Goal: Check status: Check status

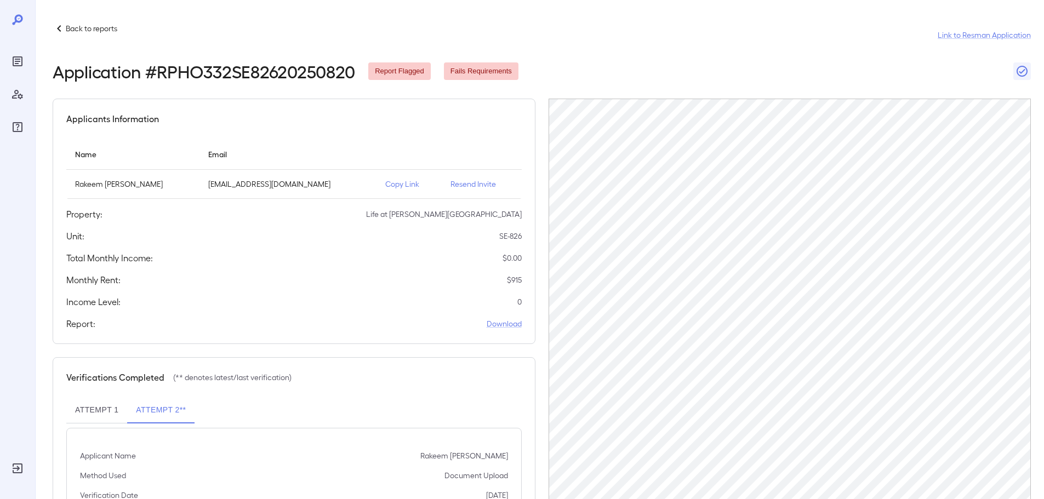
click at [105, 31] on p "Back to reports" at bounding box center [92, 28] width 52 height 11
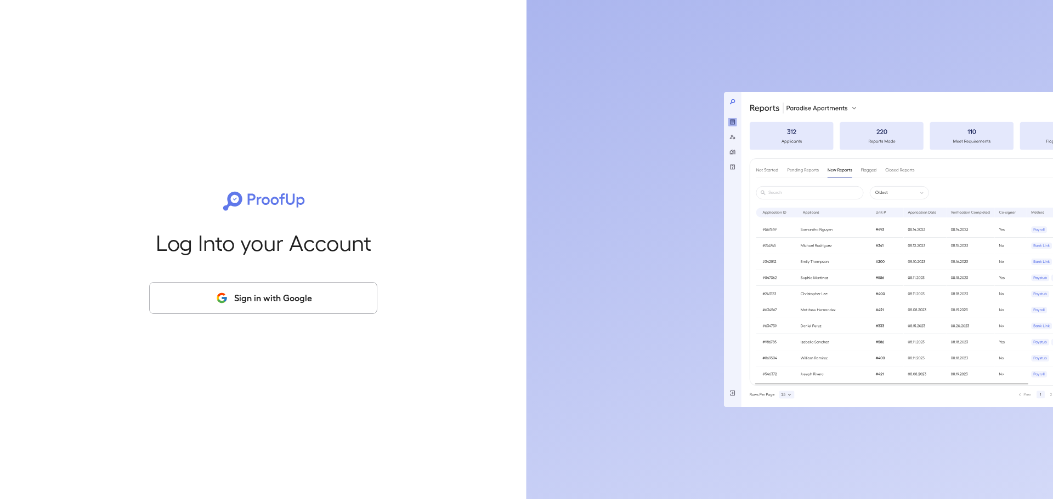
click at [209, 309] on button "Sign in with Google" at bounding box center [263, 298] width 228 height 32
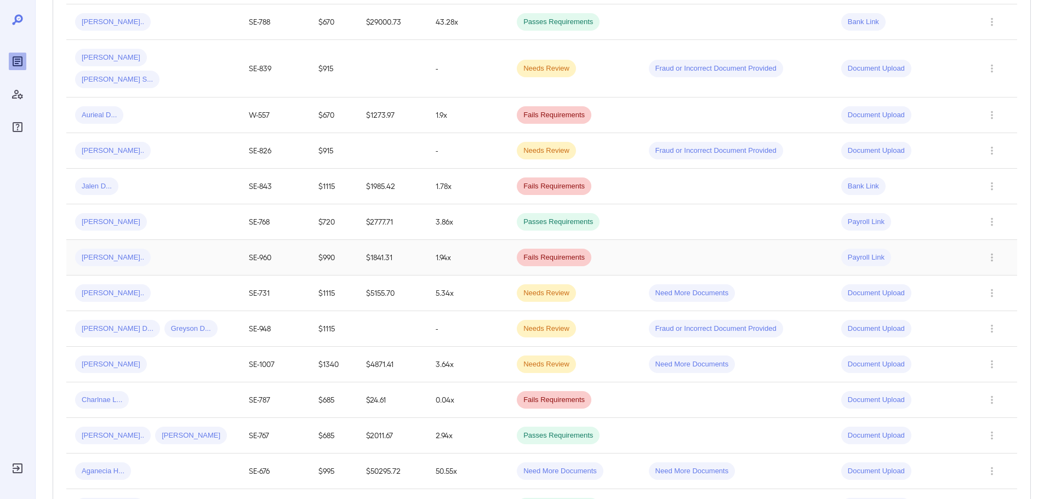
scroll to position [329, 0]
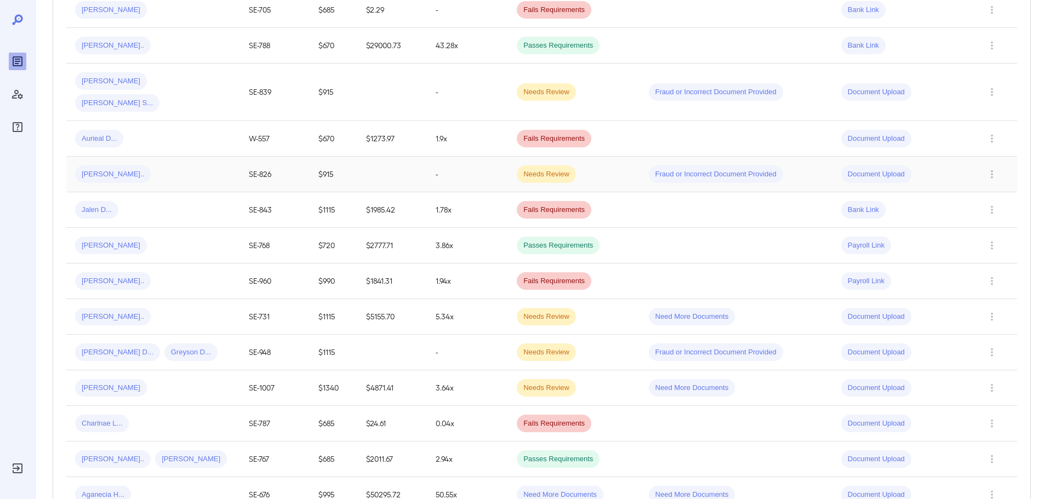
click at [180, 166] on div "Rakeem A..." at bounding box center [153, 175] width 156 height 18
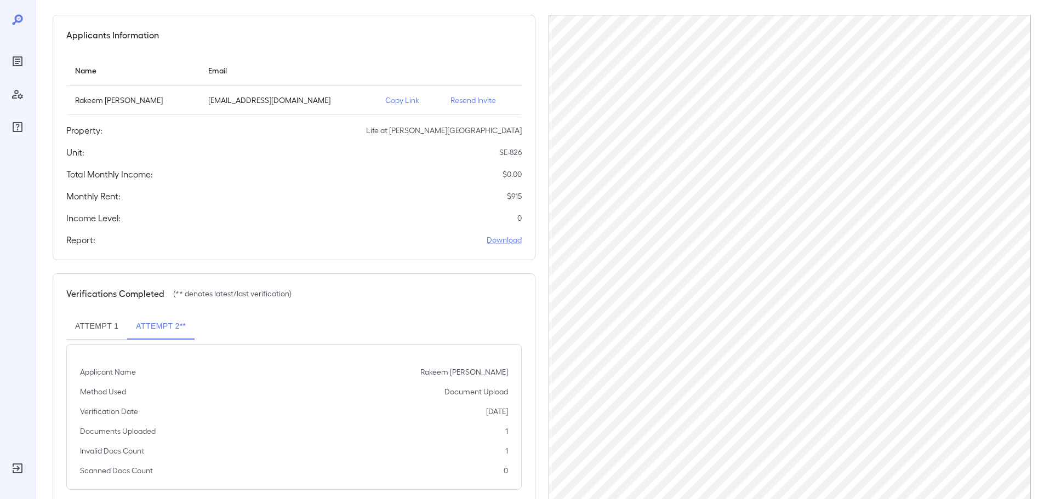
scroll to position [110, 0]
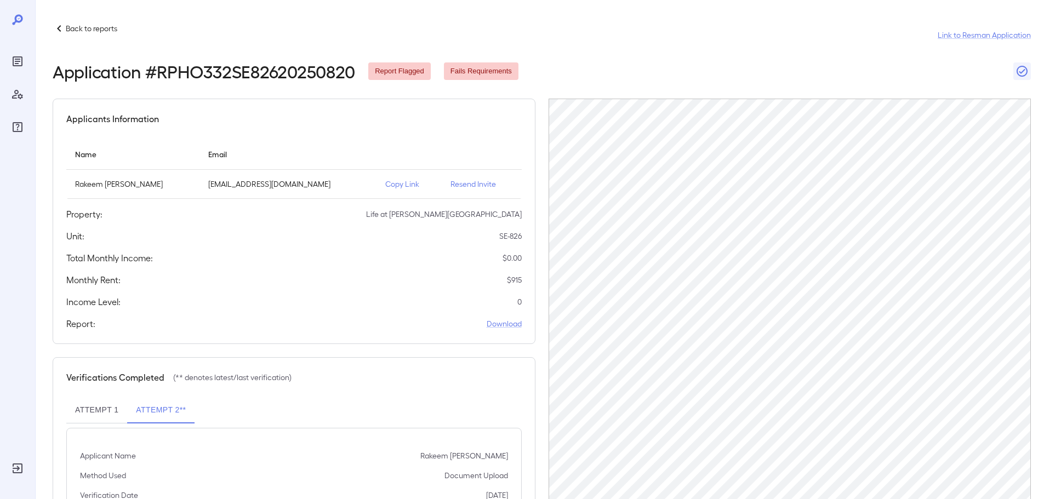
click at [116, 37] on div "Back to reports Link to Resman Application" at bounding box center [542, 35] width 979 height 26
click at [116, 36] on div "Back to reports Link to Resman Application" at bounding box center [542, 35] width 979 height 26
click at [113, 33] on p "Back to reports" at bounding box center [92, 28] width 52 height 11
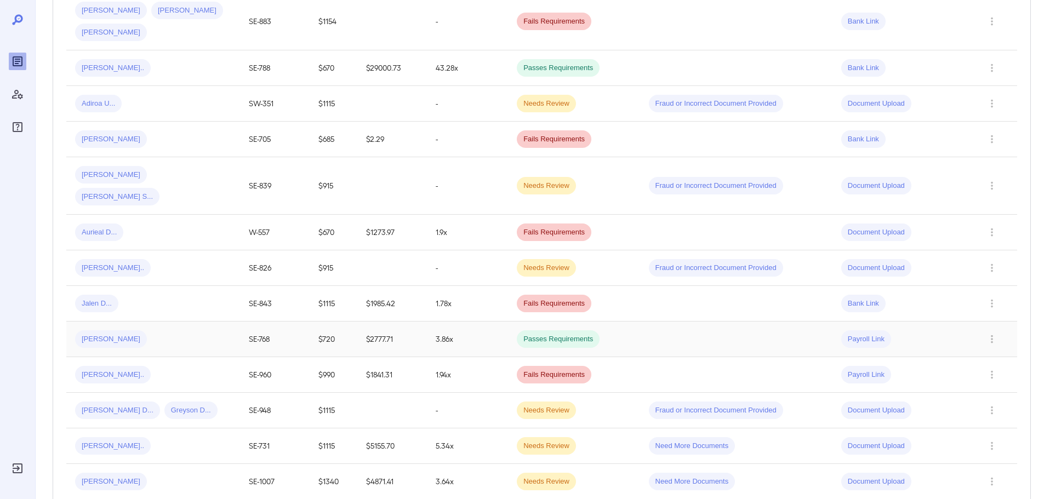
scroll to position [274, 0]
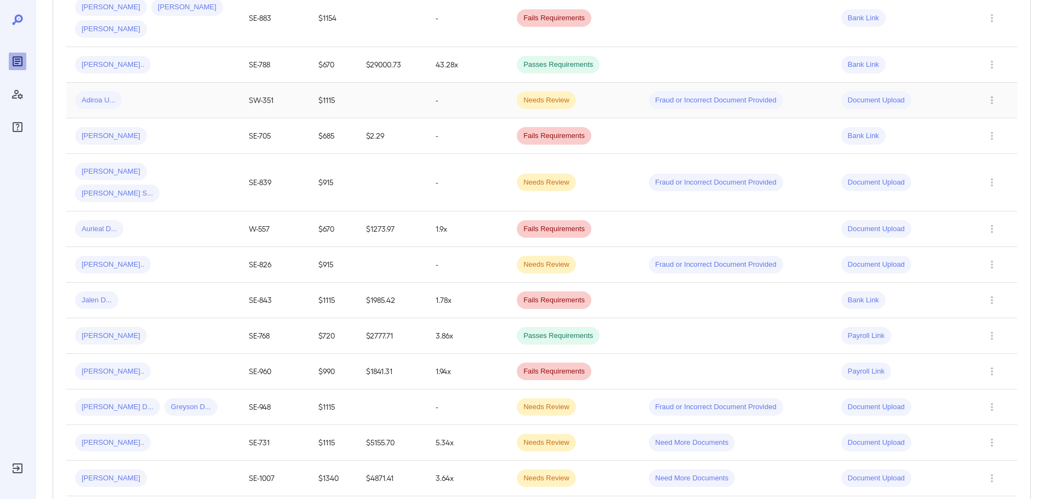
click at [217, 99] on div "Adiroa U..." at bounding box center [153, 101] width 156 height 18
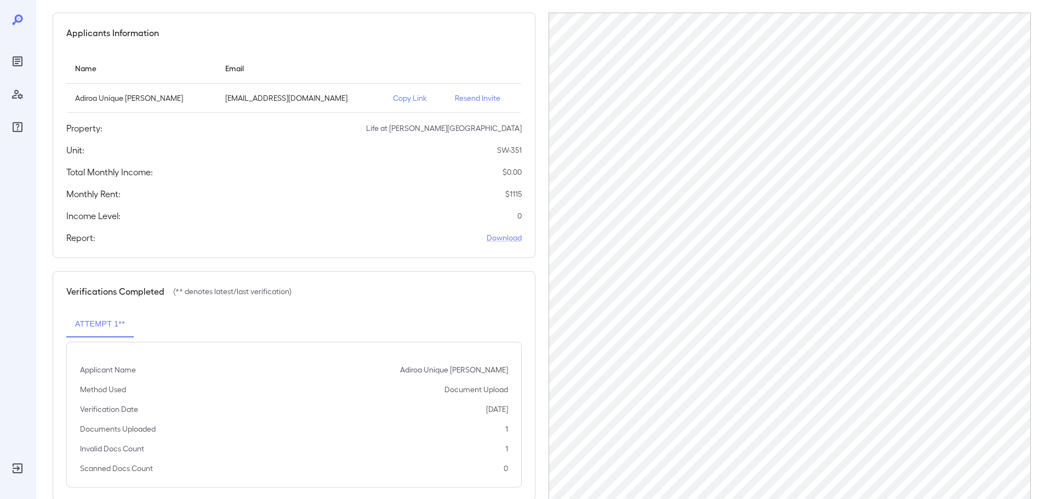
scroll to position [110, 0]
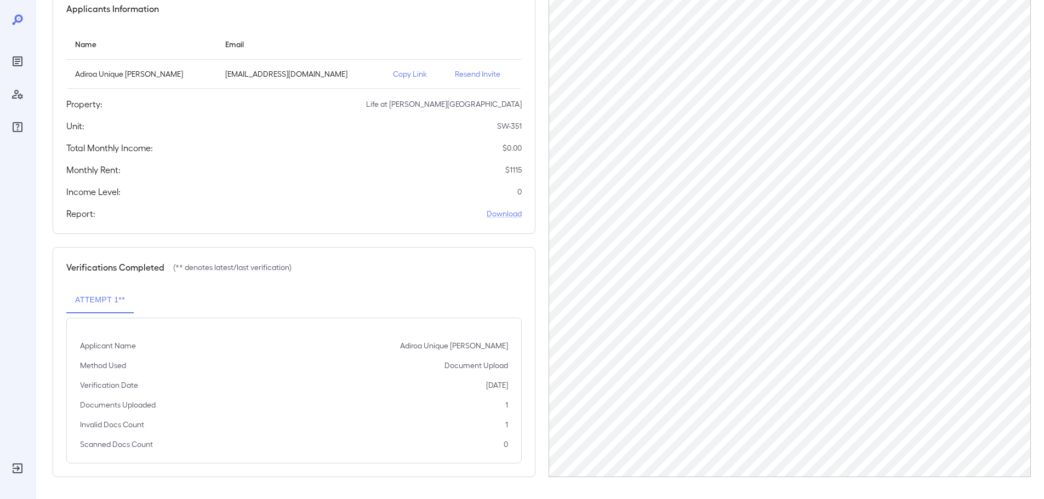
drag, startPoint x: 8, startPoint y: 490, endPoint x: 0, endPoint y: 488, distance: 7.8
click at [8, 490] on div at bounding box center [17, 249] width 35 height 499
